Goal: Information Seeking & Learning: Learn about a topic

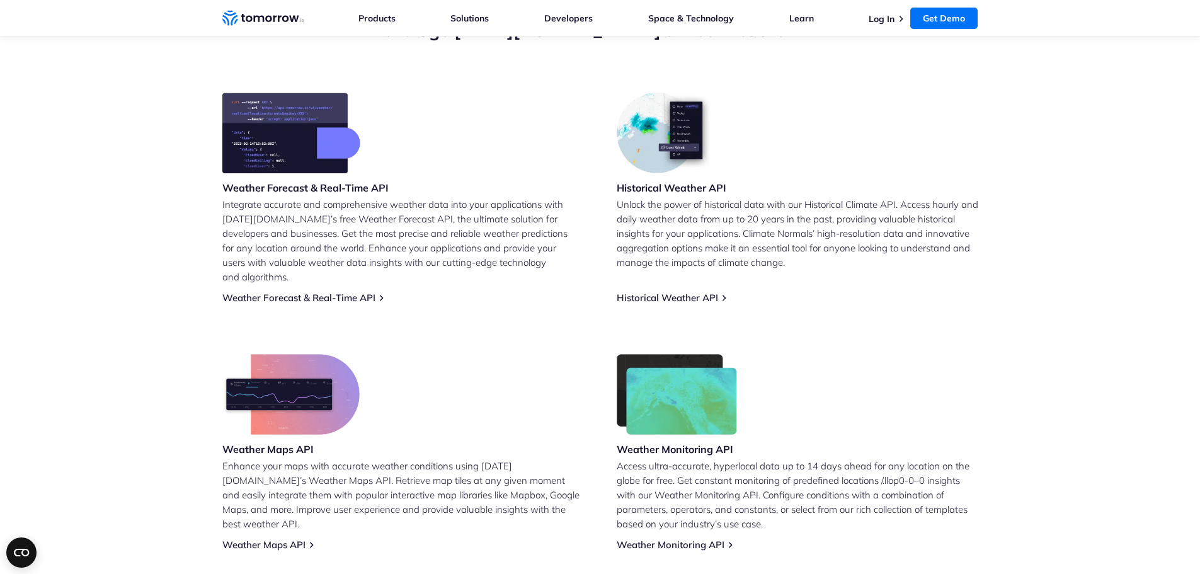
scroll to position [490, 0]
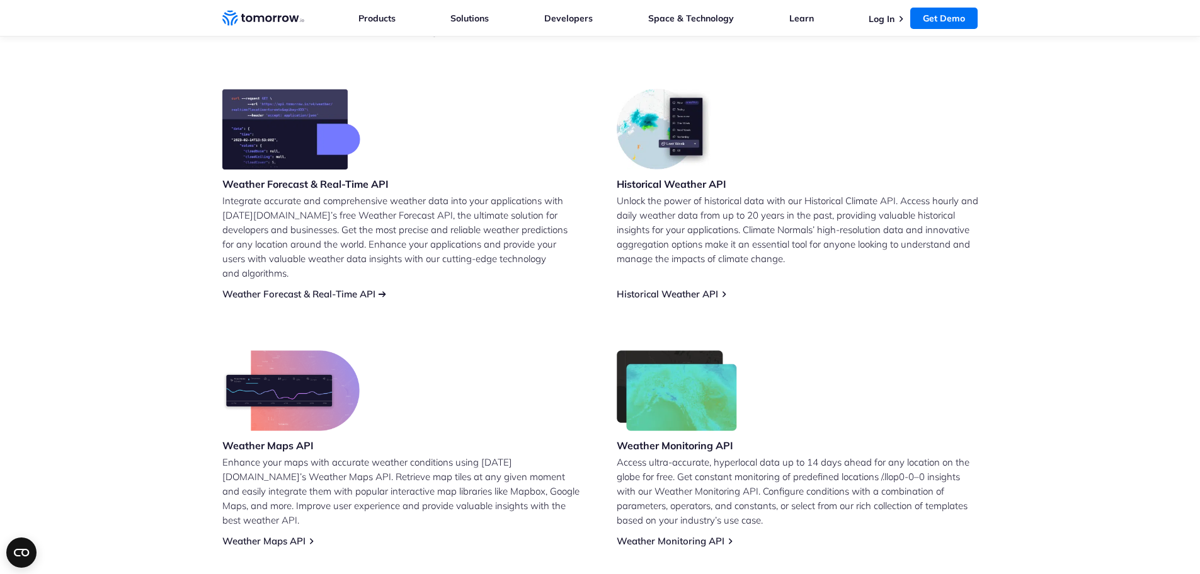
click at [326, 288] on link "Weather Forecast & Real-Time API" at bounding box center [298, 294] width 153 height 12
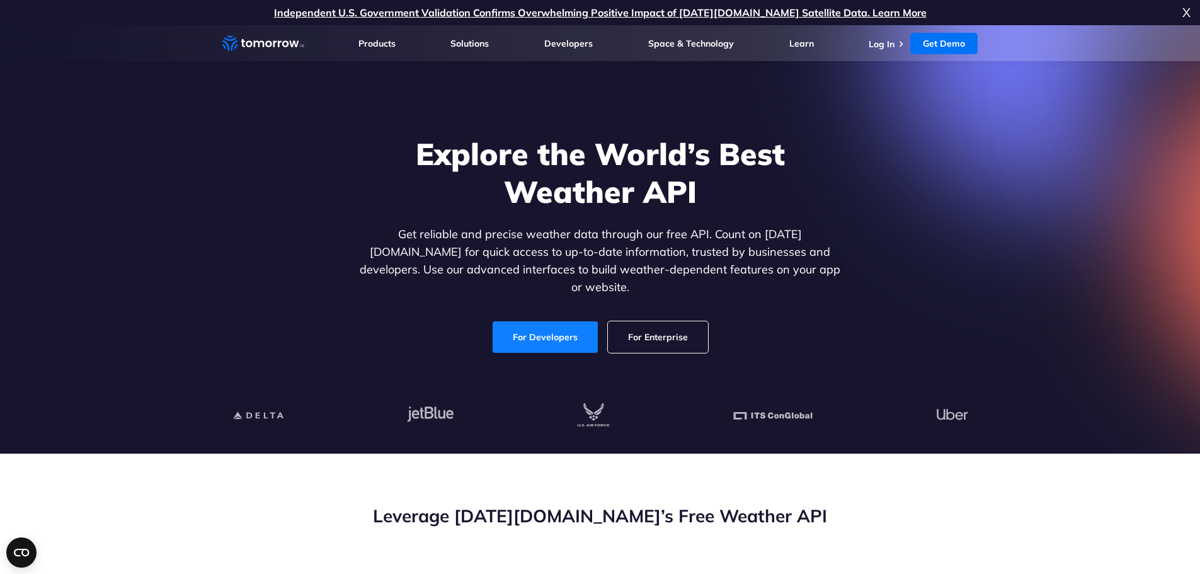
click at [565, 321] on link "For Developers" at bounding box center [545, 336] width 105 height 31
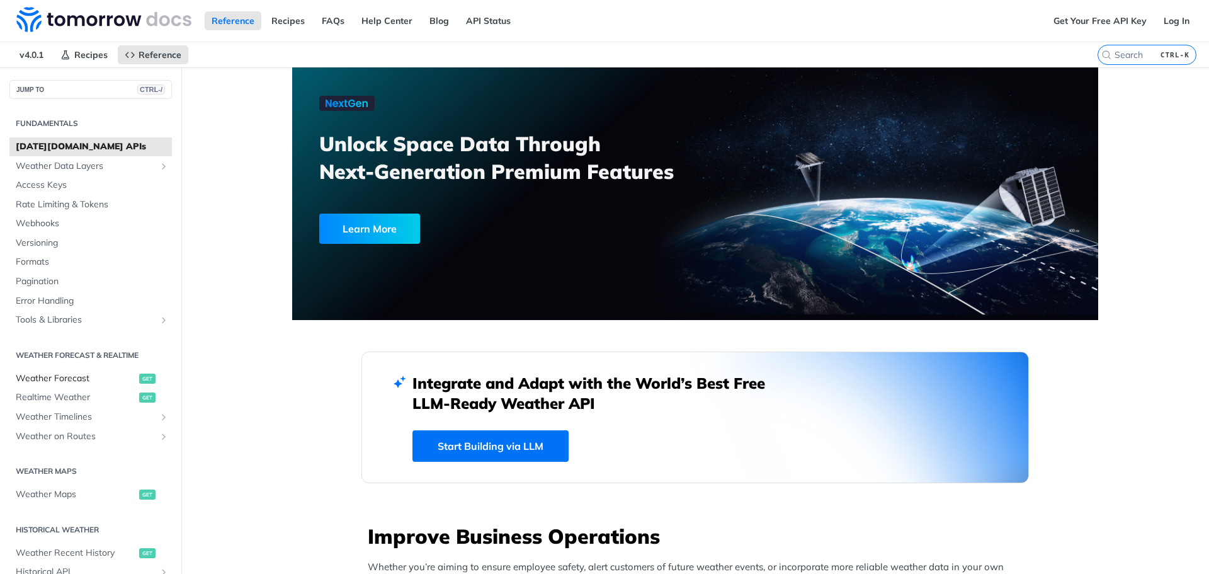
click at [26, 378] on span "Weather Forecast" at bounding box center [76, 378] width 120 height 13
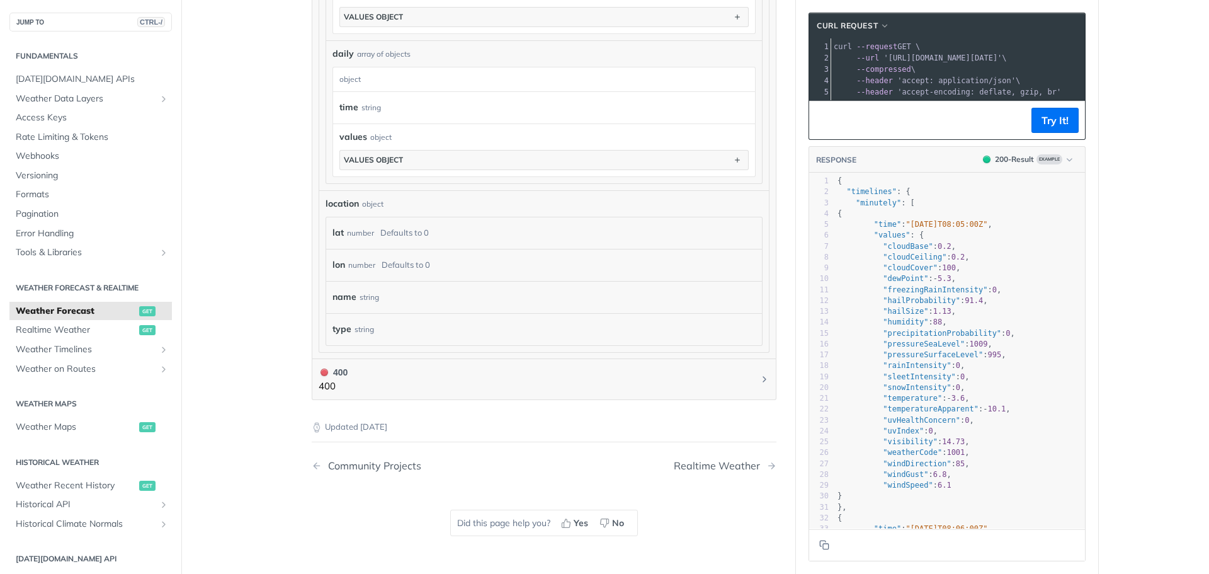
scroll to position [964, 0]
